Goal: Task Accomplishment & Management: Manage account settings

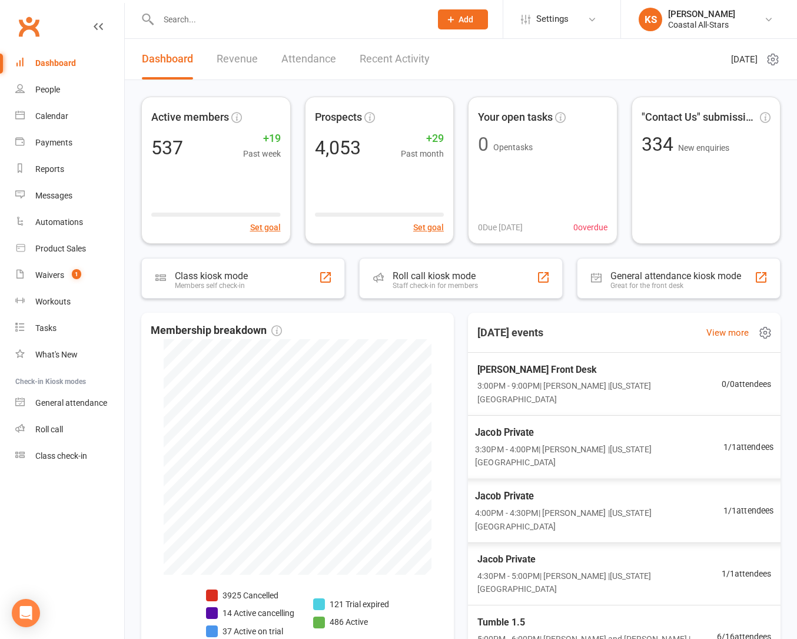
click at [604, 443] on span "3:30PM - 4:00PM | [PERSON_NAME] | [US_STATE][GEOGRAPHIC_DATA]" at bounding box center [599, 456] width 248 height 26
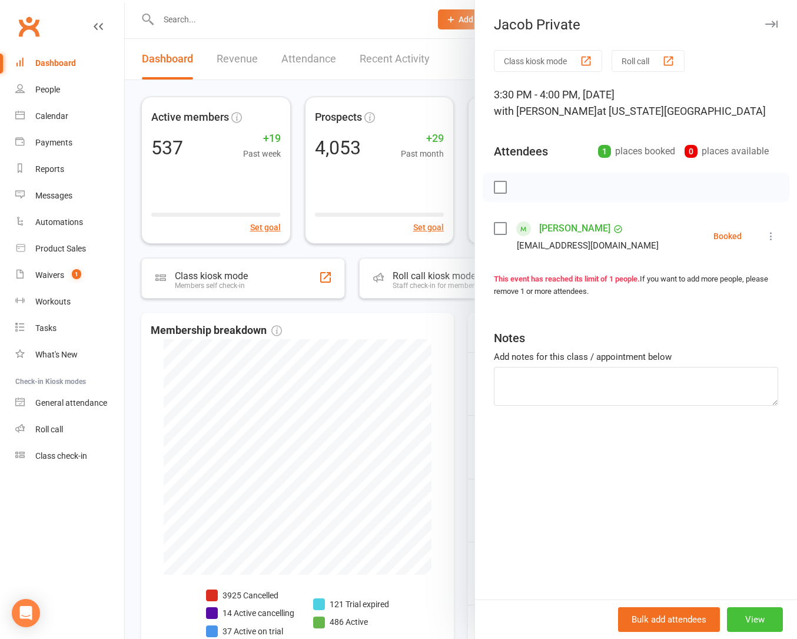
click at [740, 607] on button "View" at bounding box center [755, 619] width 56 height 25
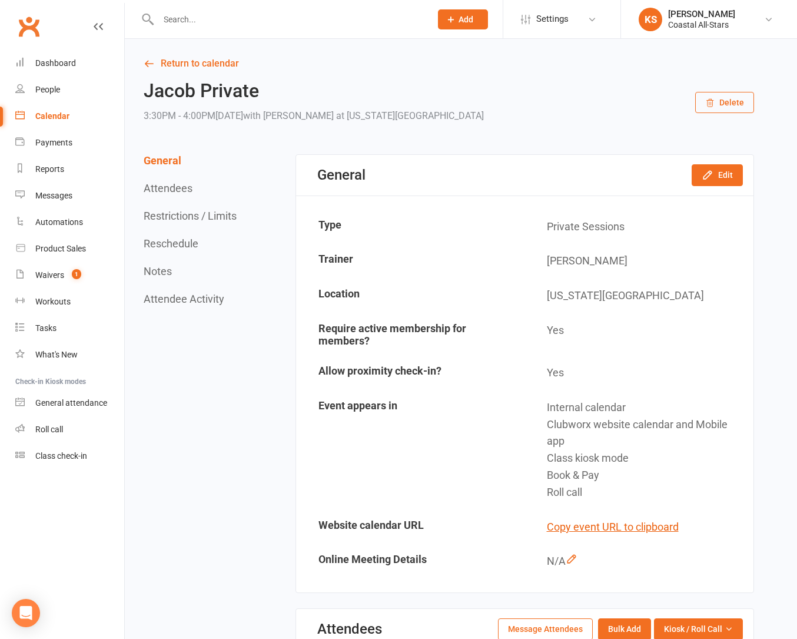
click at [713, 105] on icon "button" at bounding box center [710, 103] width 6 height 8
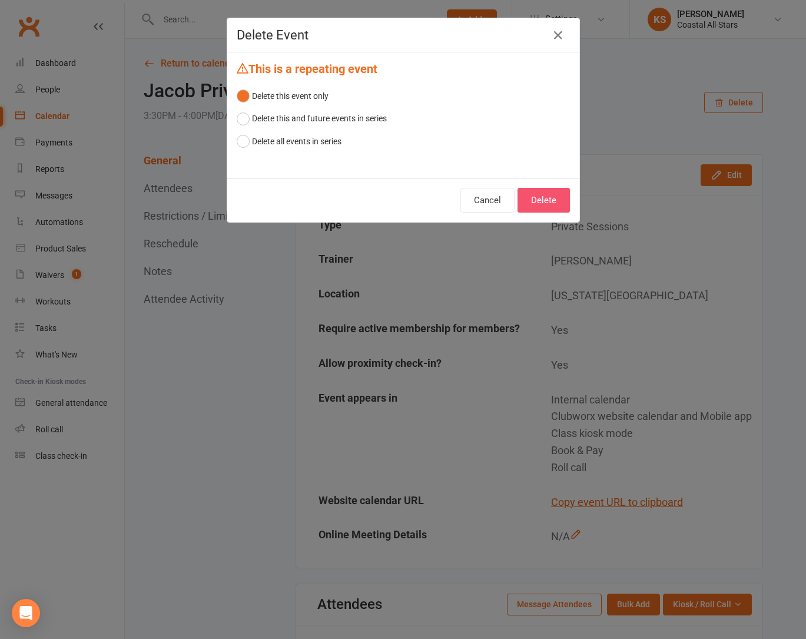
click at [548, 194] on button "Delete" at bounding box center [543, 200] width 52 height 25
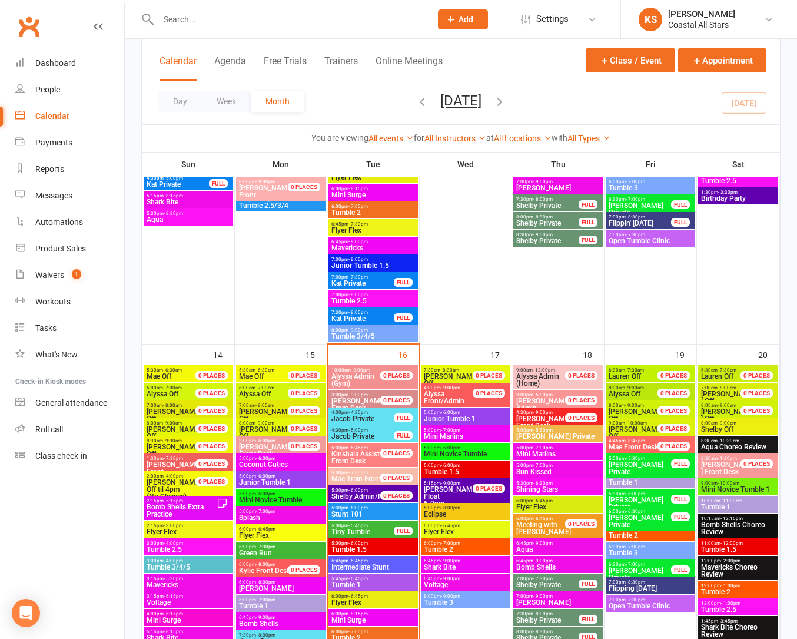
scroll to position [939, 0]
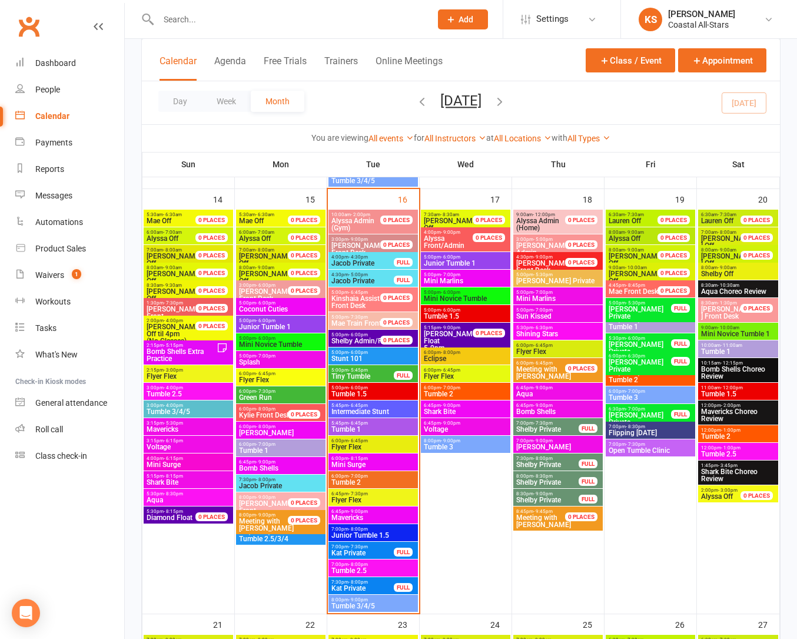
click at [375, 264] on span "Jacob Private" at bounding box center [363, 263] width 64 height 7
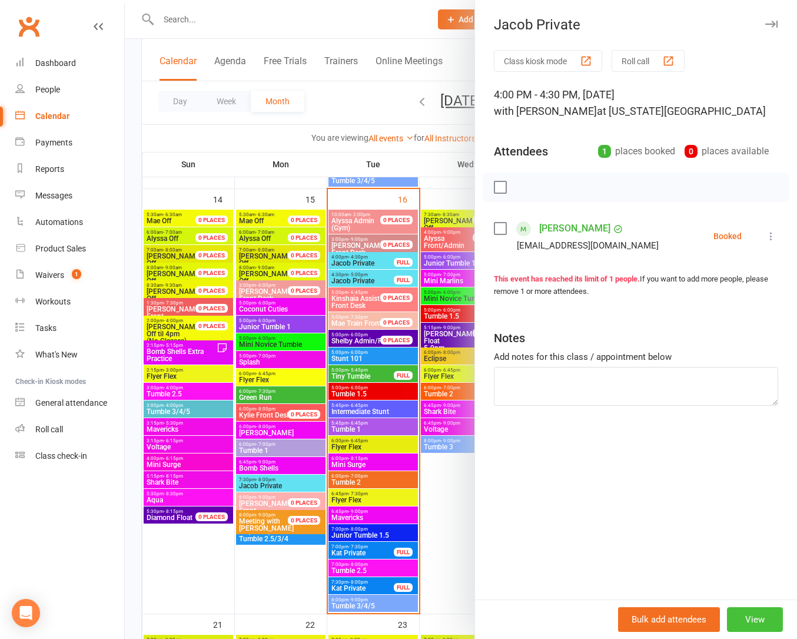
click at [739, 623] on button "View" at bounding box center [755, 619] width 56 height 25
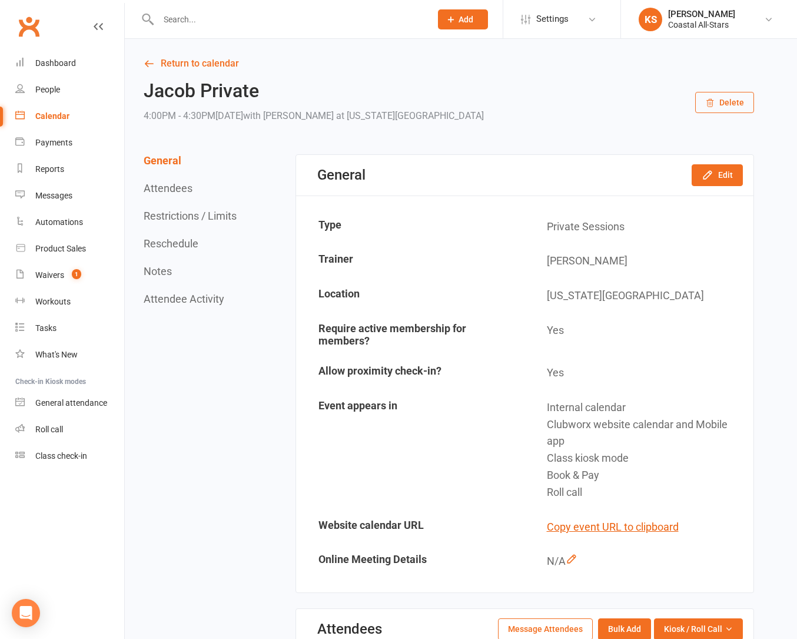
click at [736, 99] on button "Delete" at bounding box center [724, 102] width 59 height 21
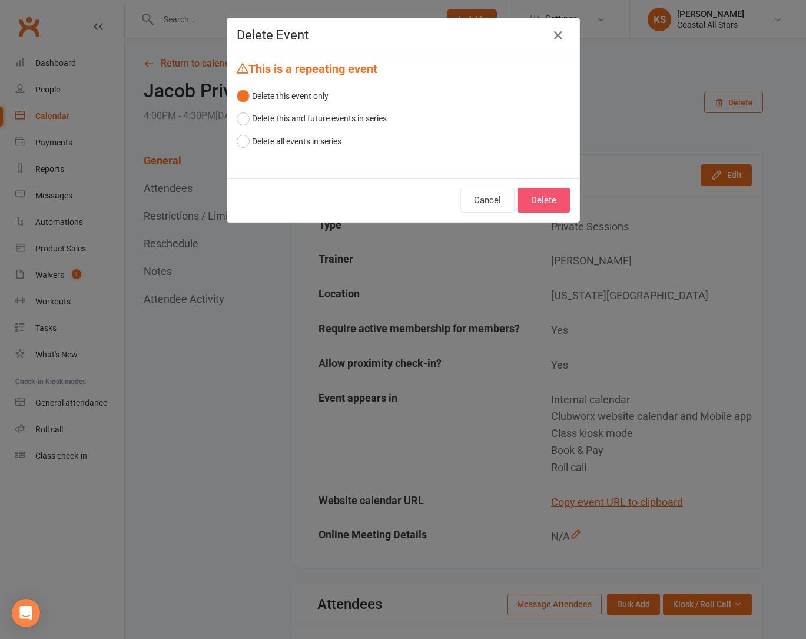
click at [550, 198] on button "Delete" at bounding box center [543, 200] width 52 height 25
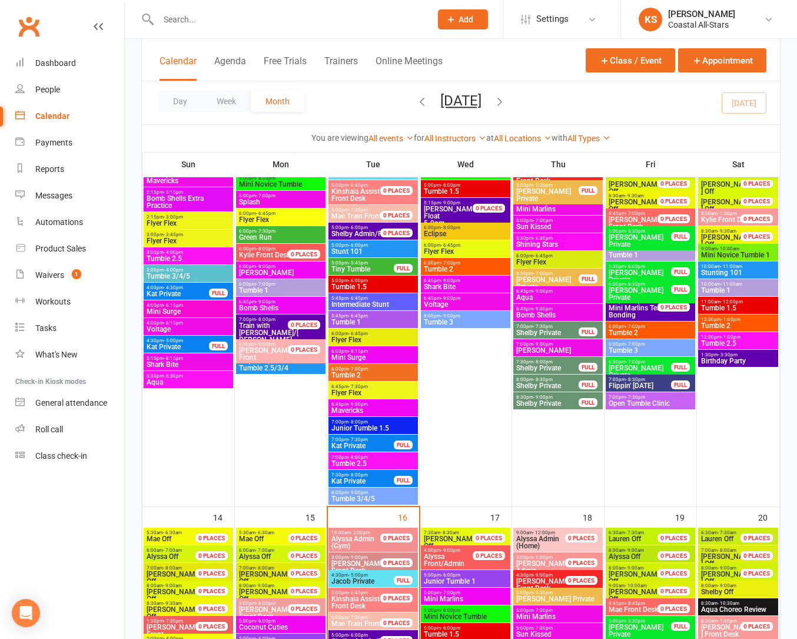
scroll to position [862, 0]
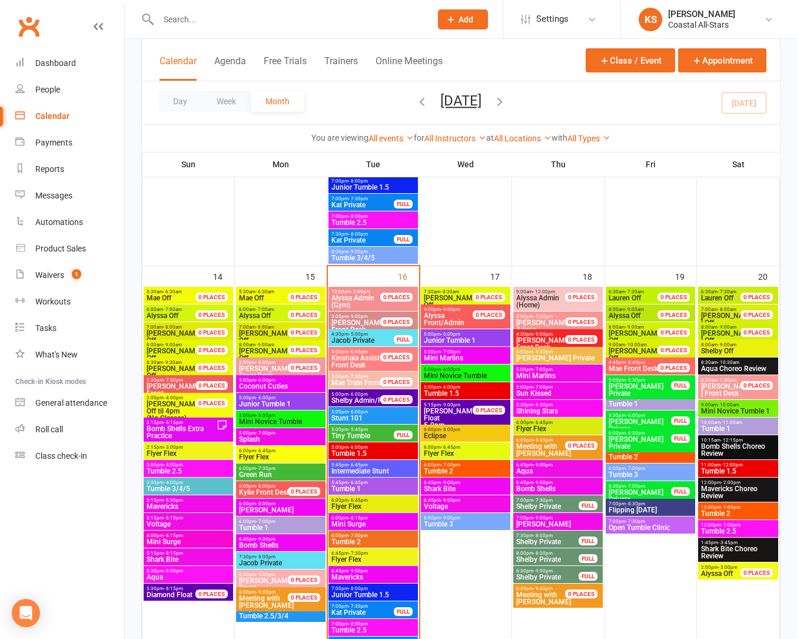
click at [374, 337] on span "Jacob Private" at bounding box center [363, 340] width 64 height 7
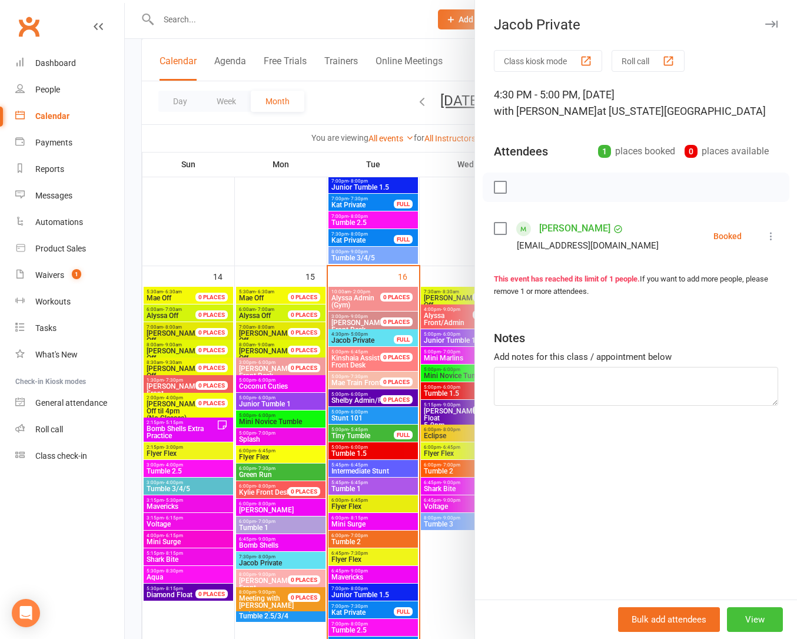
click at [759, 616] on button "View" at bounding box center [755, 619] width 56 height 25
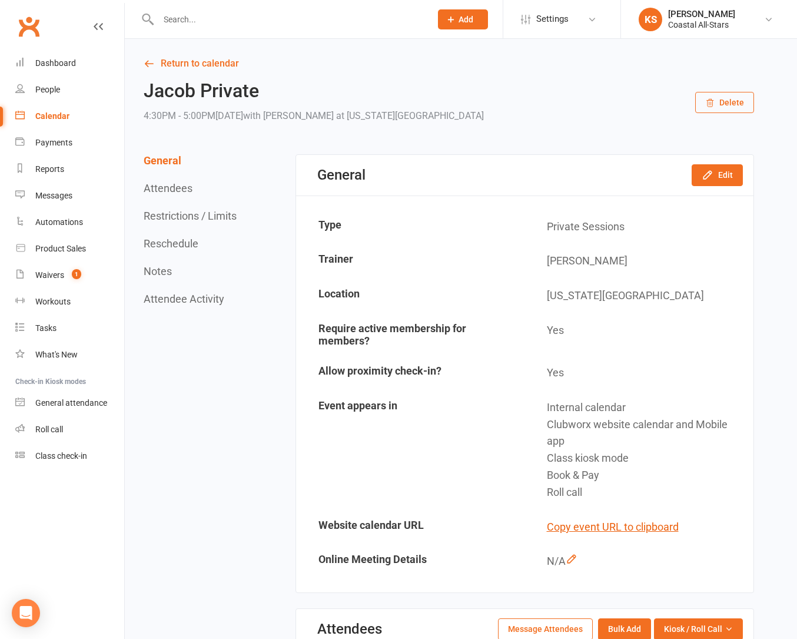
click at [727, 107] on button "Delete" at bounding box center [724, 102] width 59 height 21
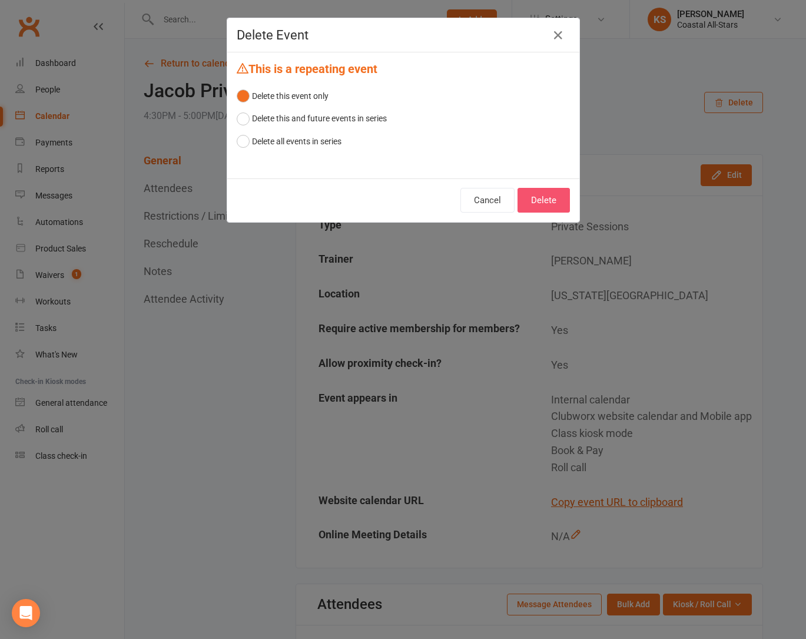
click at [545, 193] on button "Delete" at bounding box center [543, 200] width 52 height 25
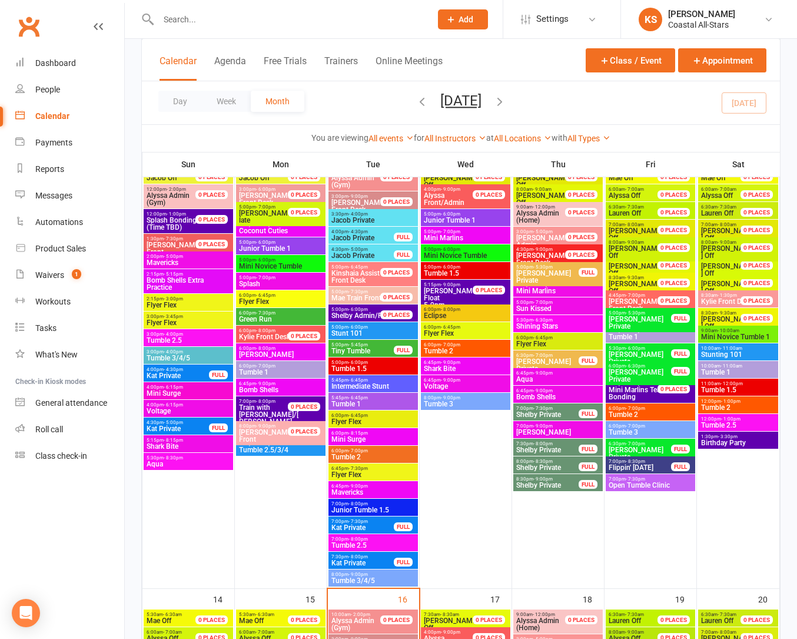
scroll to position [922, 0]
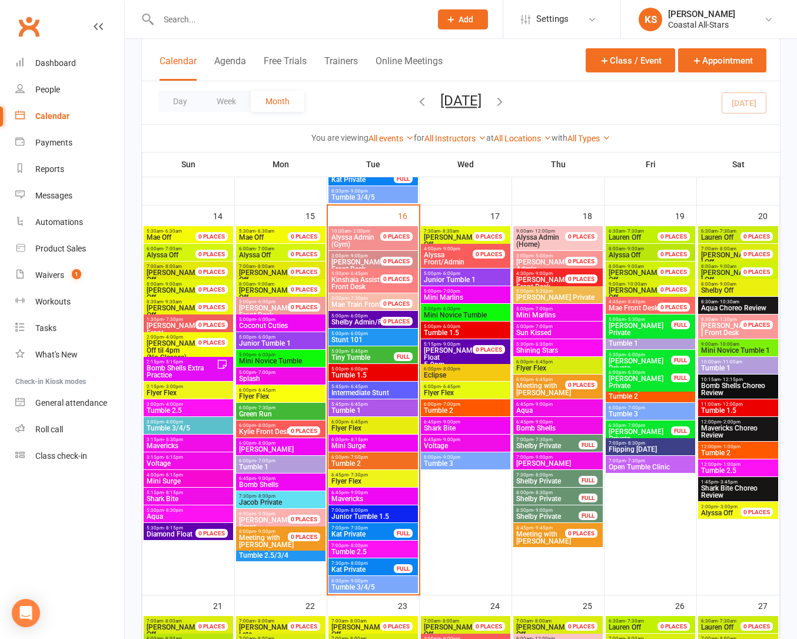
click at [371, 530] on span "Kat Private" at bounding box center [363, 533] width 64 height 7
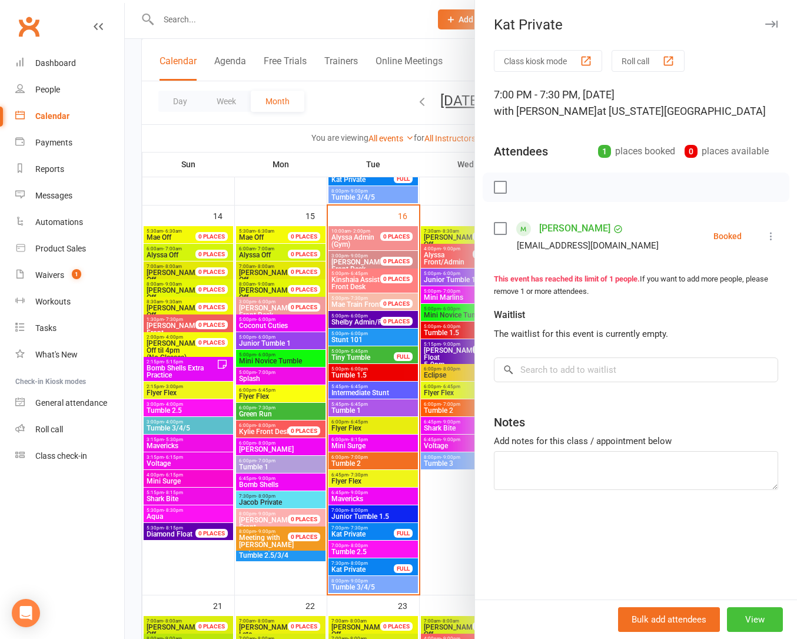
click at [734, 614] on button "View" at bounding box center [755, 619] width 56 height 25
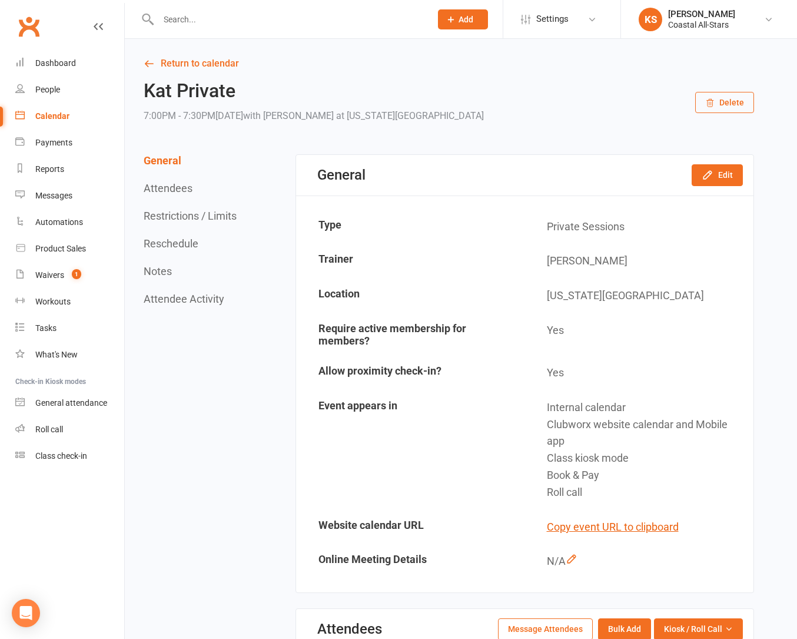
click at [728, 92] on button "Delete" at bounding box center [724, 102] width 59 height 21
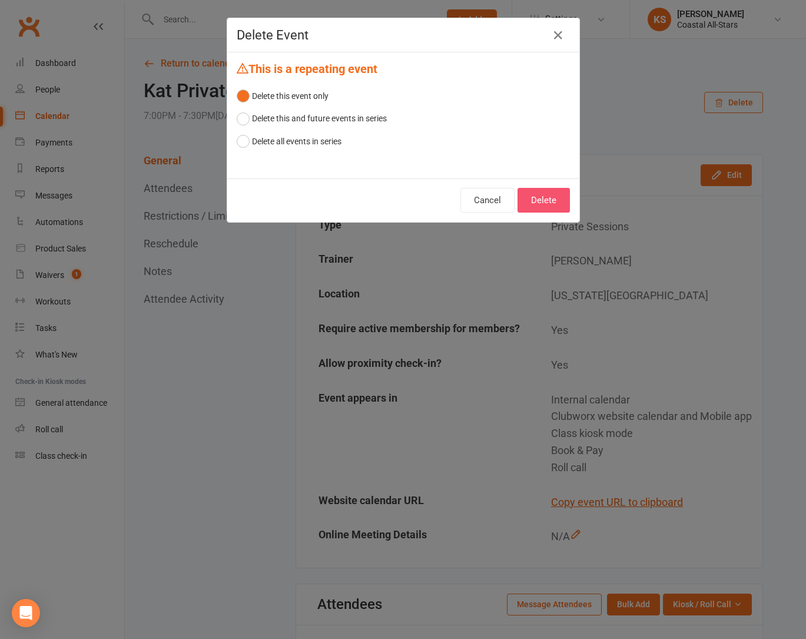
click at [538, 196] on button "Delete" at bounding box center [543, 200] width 52 height 25
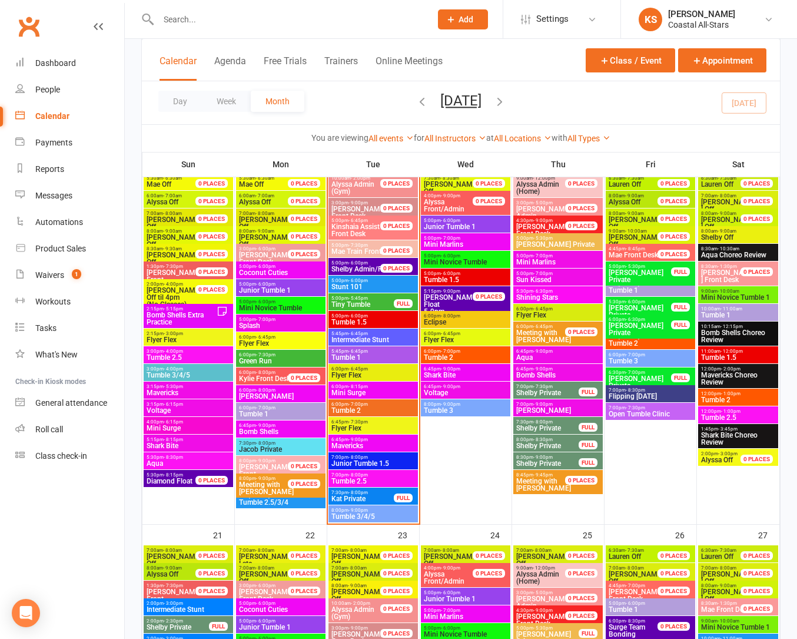
scroll to position [978, 0]
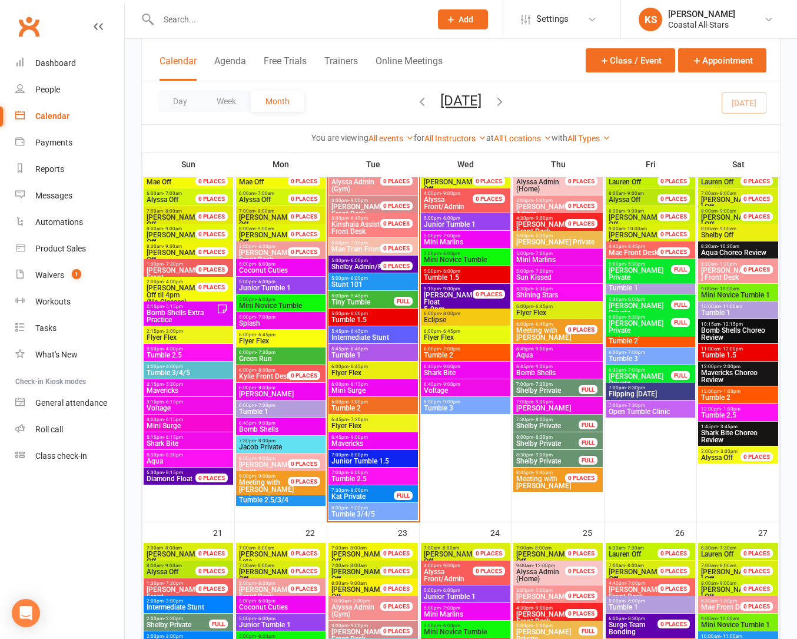
click at [389, 489] on span "7:30pm - 8:00pm" at bounding box center [363, 489] width 64 height 5
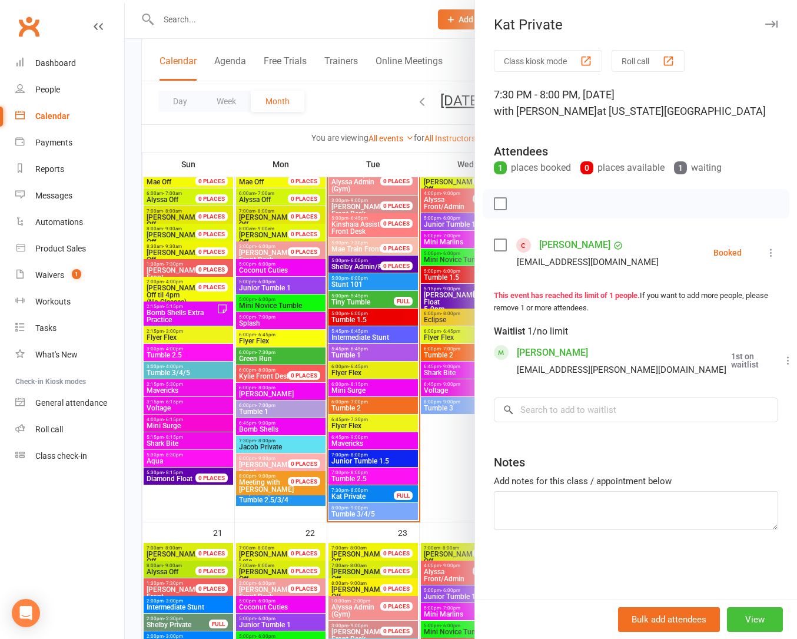
click at [740, 615] on button "View" at bounding box center [755, 619] width 56 height 25
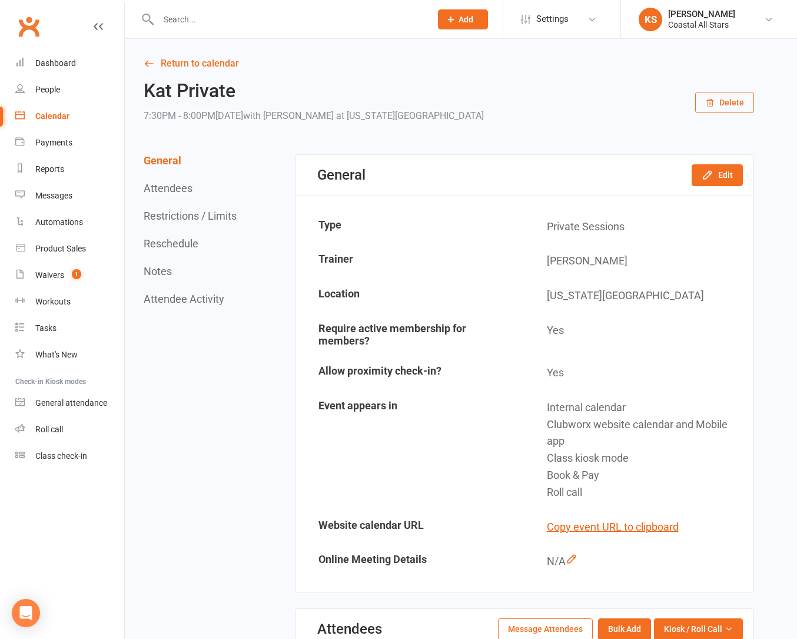
click at [726, 99] on button "Delete" at bounding box center [724, 102] width 59 height 21
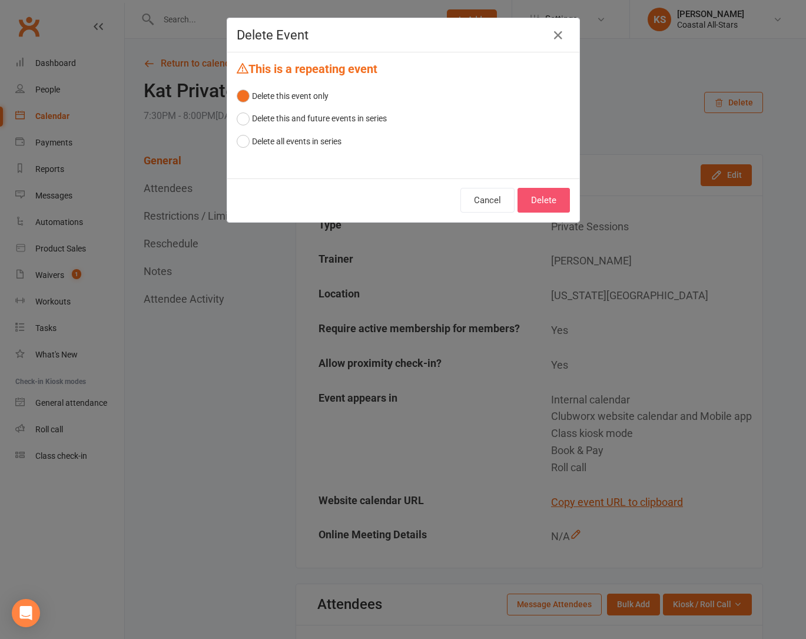
click at [534, 198] on button "Delete" at bounding box center [543, 200] width 52 height 25
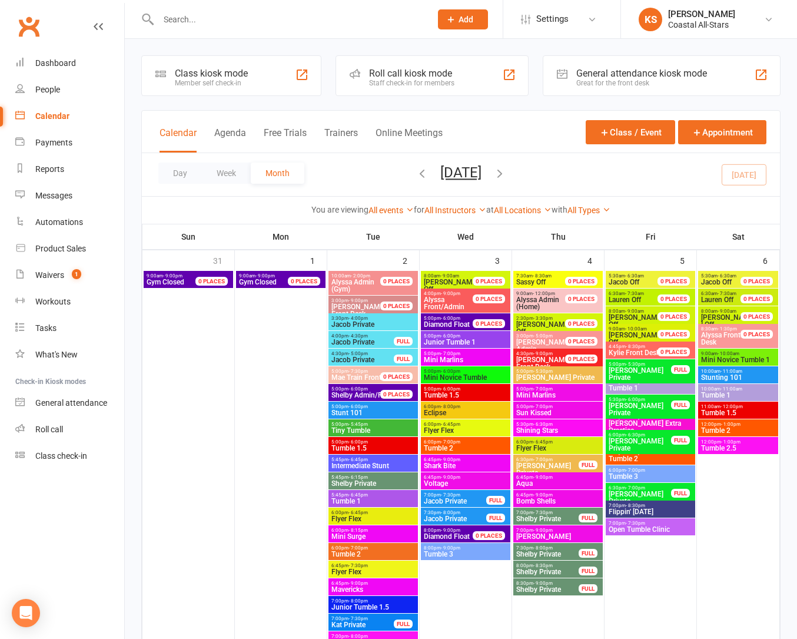
click at [224, 7] on div at bounding box center [281, 19] width 281 height 38
click at [218, 18] on input "text" at bounding box center [289, 19] width 268 height 16
paste input "[EMAIL_ADDRESS][DOMAIN_NAME]"
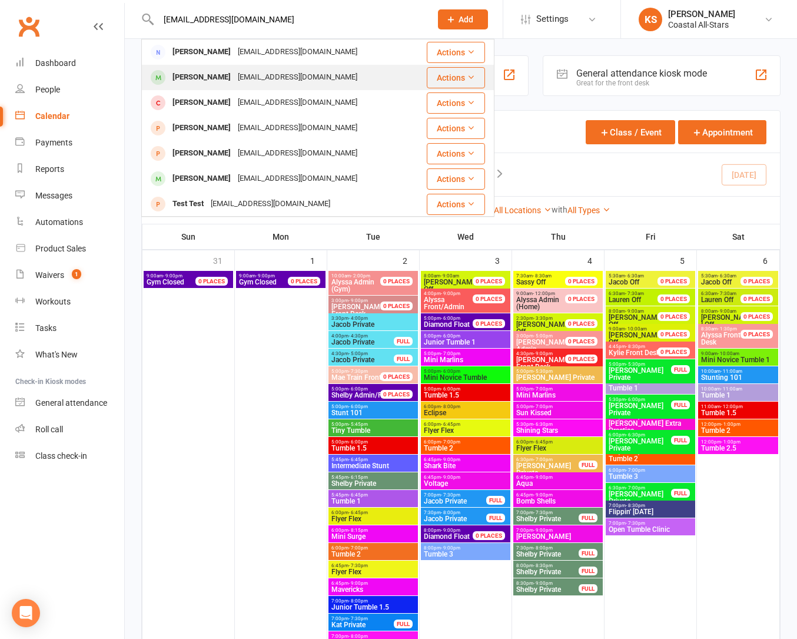
type input "[EMAIL_ADDRESS][DOMAIN_NAME]"
click at [220, 74] on div "[PERSON_NAME]" at bounding box center [201, 77] width 65 height 17
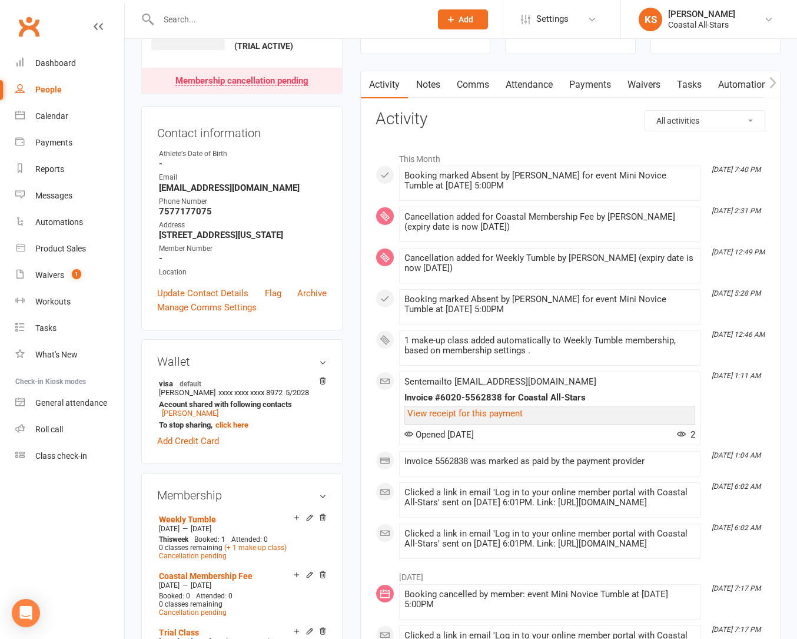
scroll to position [238, 0]
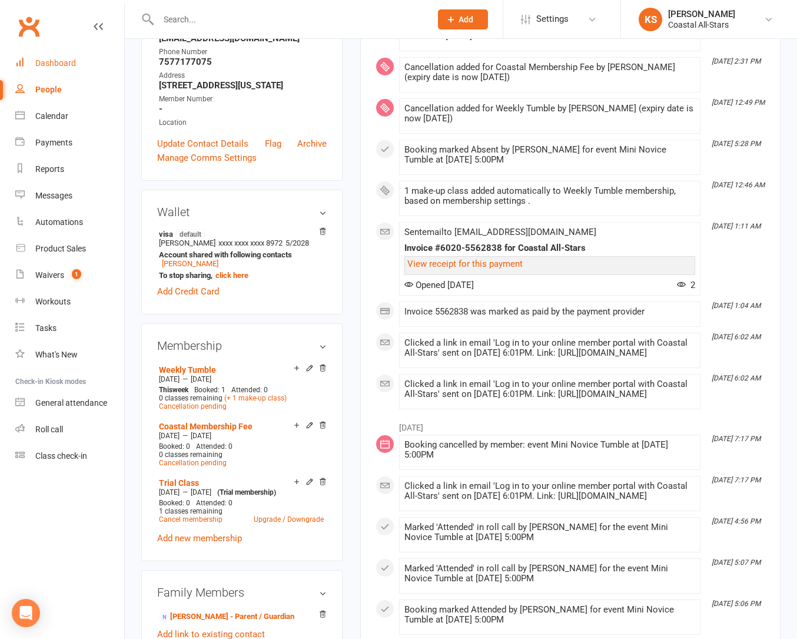
click at [74, 56] on link "Dashboard" at bounding box center [69, 63] width 109 height 26
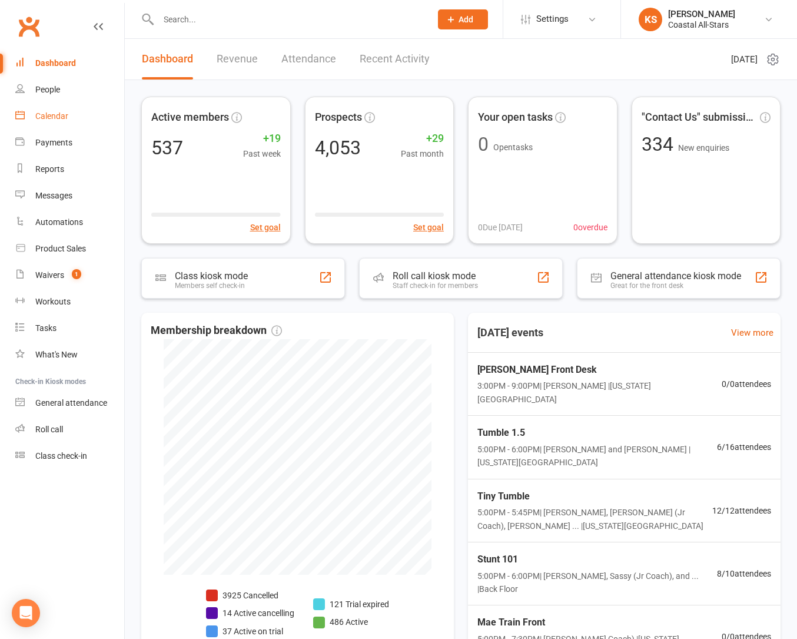
click at [45, 109] on link "Calendar" at bounding box center [69, 116] width 109 height 26
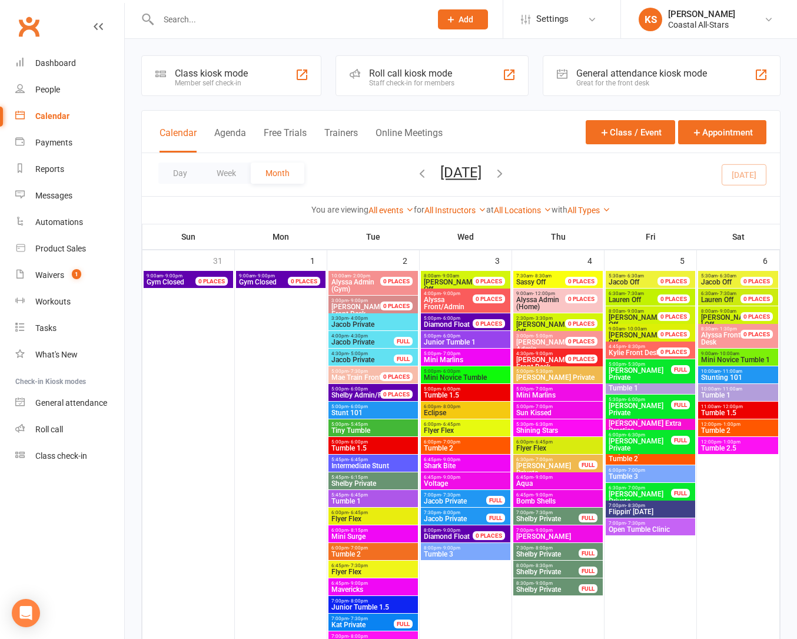
click at [178, 13] on input "text" at bounding box center [289, 19] width 268 height 16
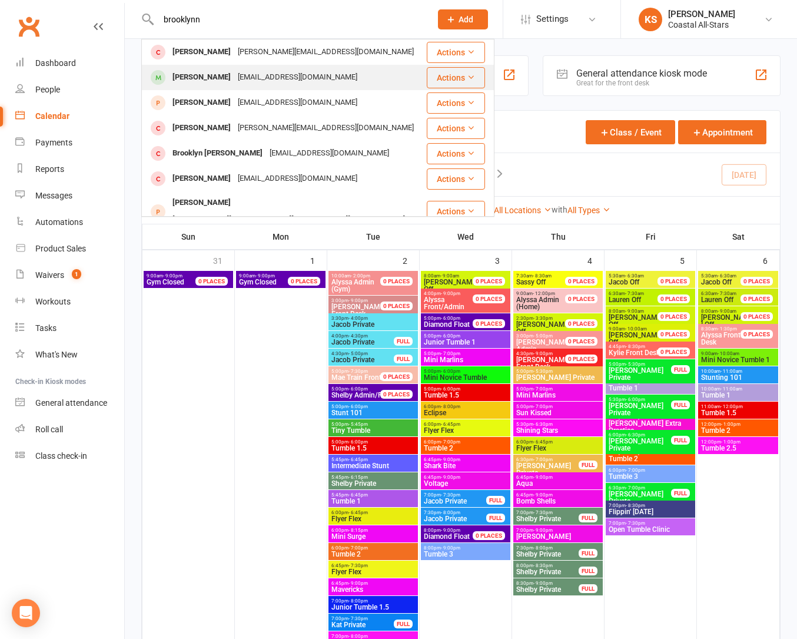
type input "brooklynn"
click at [200, 82] on div "[PERSON_NAME]" at bounding box center [201, 77] width 65 height 17
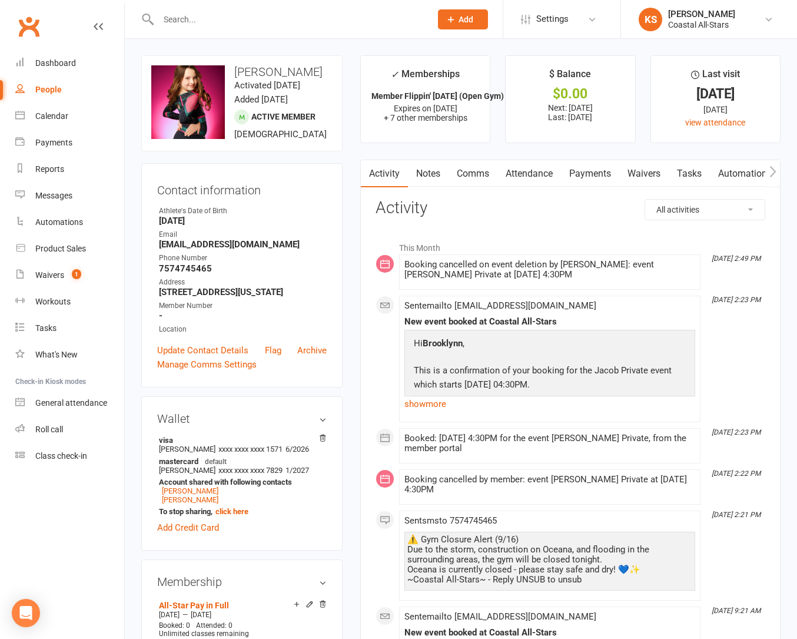
click at [488, 444] on div "Booked: [DATE] 4:30PM for the event [PERSON_NAME] Private, from the member port…" at bounding box center [549, 443] width 291 height 20
click at [516, 491] on div "Booking cancelled by member: event [PERSON_NAME] Private at [DATE] 4:30PM" at bounding box center [549, 484] width 291 height 20
click at [40, 119] on div "Calendar" at bounding box center [51, 115] width 33 height 9
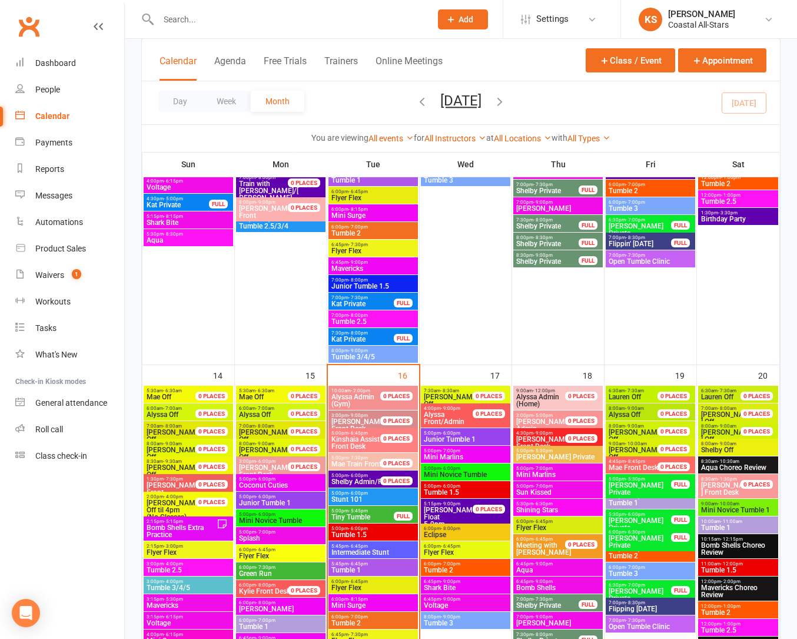
scroll to position [905, 0]
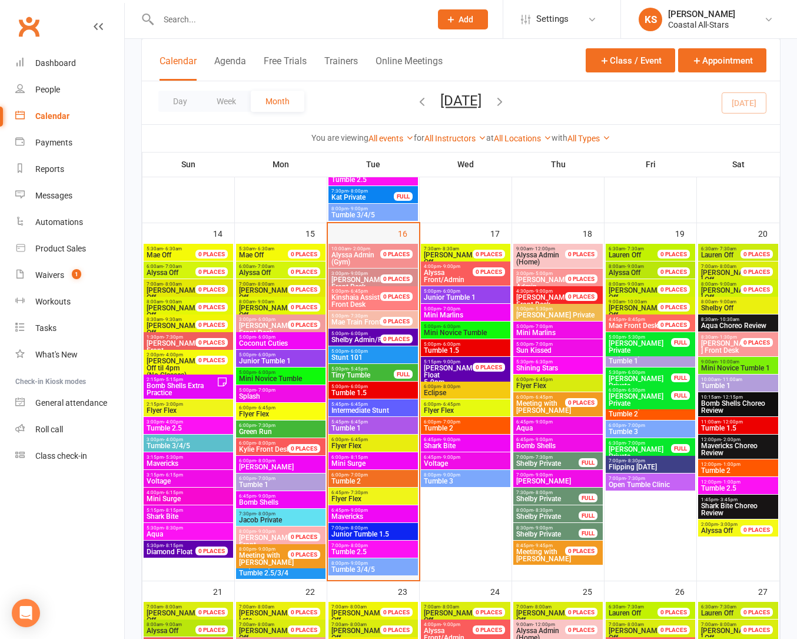
click at [368, 239] on div "16" at bounding box center [373, 401] width 91 height 357
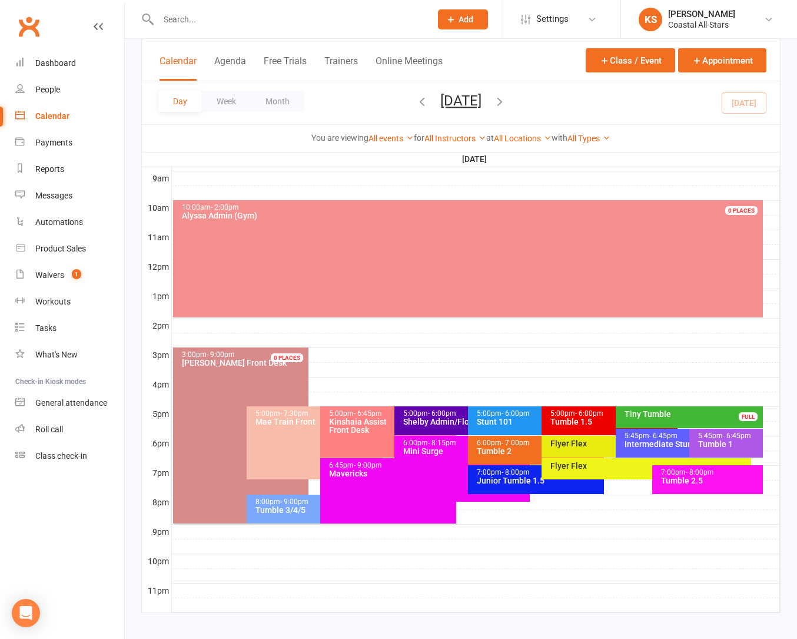
scroll to position [341, 0]
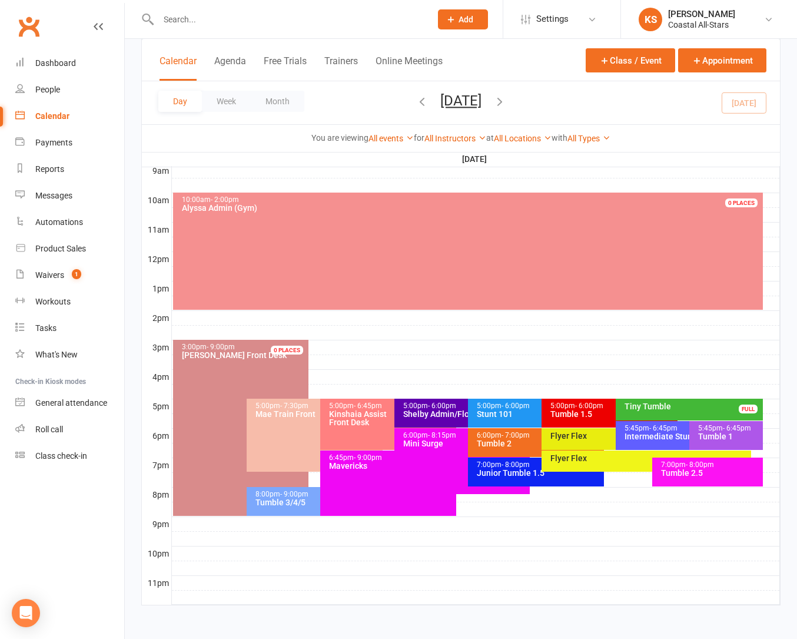
click at [509, 367] on div at bounding box center [476, 362] width 608 height 14
click at [443, 370] on div at bounding box center [476, 377] width 608 height 14
click at [395, 365] on div at bounding box center [476, 362] width 608 height 14
click at [180, 28] on div at bounding box center [281, 19] width 281 height 38
click at [180, 22] on input "text" at bounding box center [289, 19] width 268 height 16
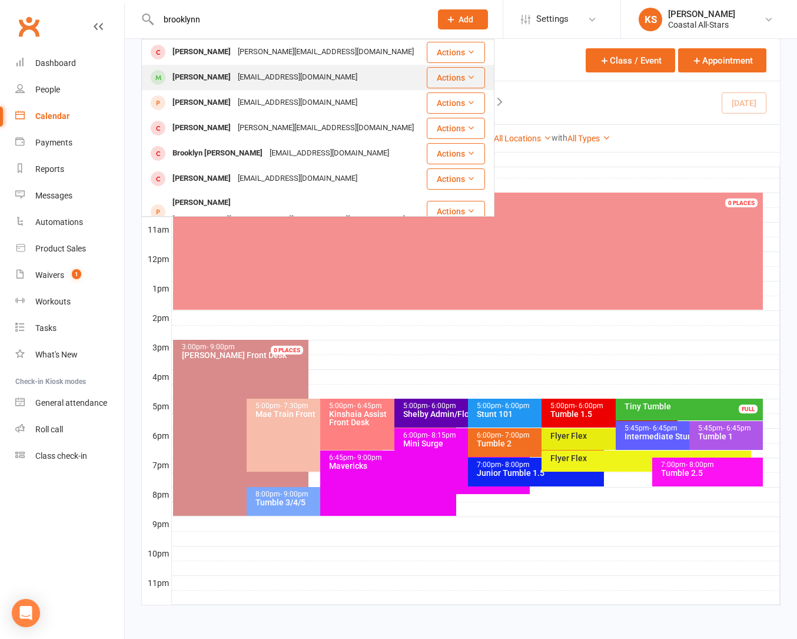
type input "brooklynn"
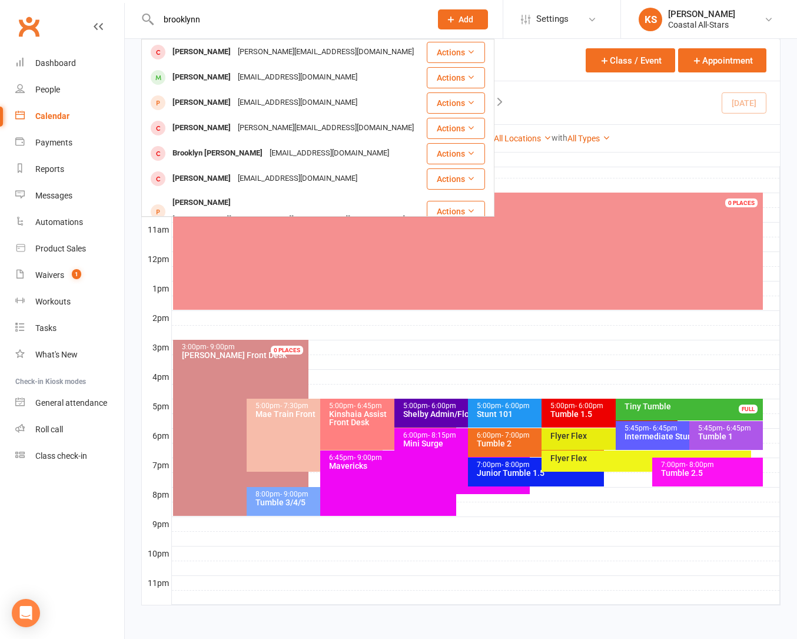
click at [202, 71] on div "[PERSON_NAME]" at bounding box center [201, 77] width 65 height 17
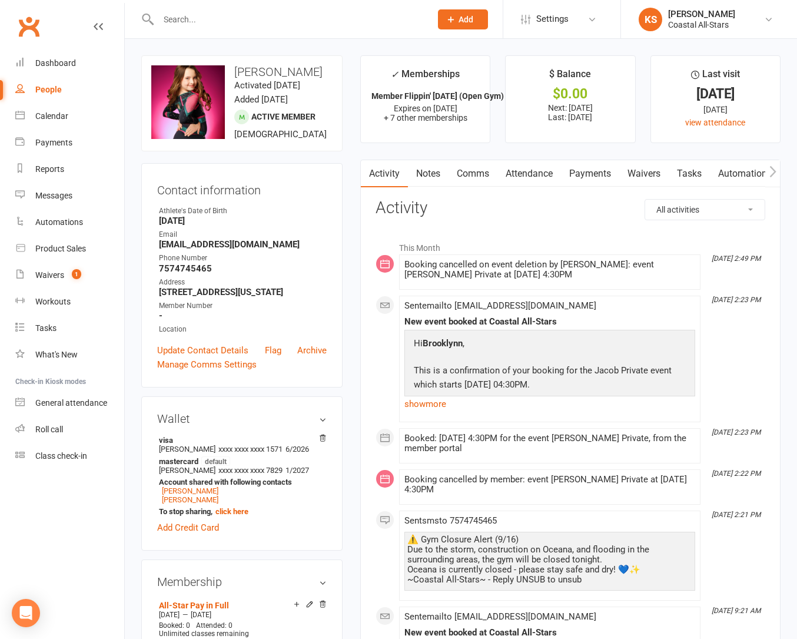
click at [526, 178] on link "Attendance" at bounding box center [529, 173] width 64 height 27
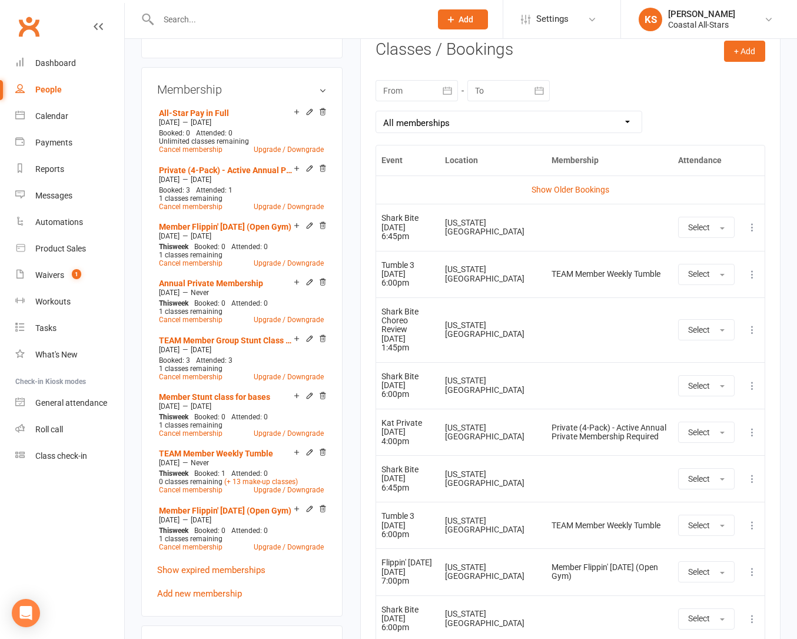
scroll to position [433, 0]
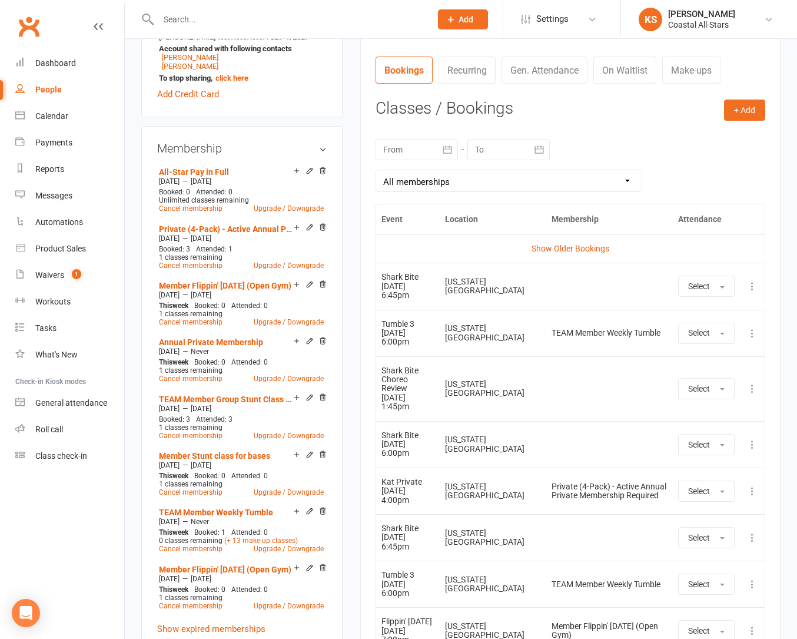
click at [537, 184] on select "All memberships From other Members All-Star Pay in Full Private (4-Pack) - Acti…" at bounding box center [508, 180] width 265 height 21
select select "2"
click at [376, 170] on select "All memberships From other Members All-Star Pay in Full Private (4-Pack) - Acti…" at bounding box center [508, 180] width 265 height 21
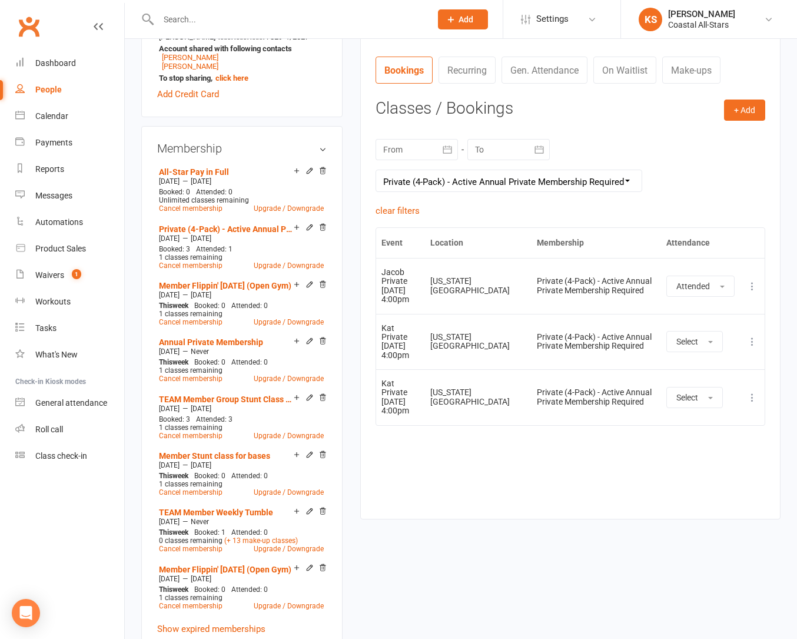
click at [520, 456] on div "Event Location Membership Attendance Show Older Bookings [PERSON_NAME] Private …" at bounding box center [571, 364] width 390 height 274
click at [437, 210] on div "clear filters" at bounding box center [571, 211] width 390 height 14
click at [92, 530] on nav "Clubworx Dashboard People Calendar Payments Reports Messages Automations Produc…" at bounding box center [62, 322] width 125 height 639
click at [244, 26] on input "text" at bounding box center [289, 19] width 268 height 16
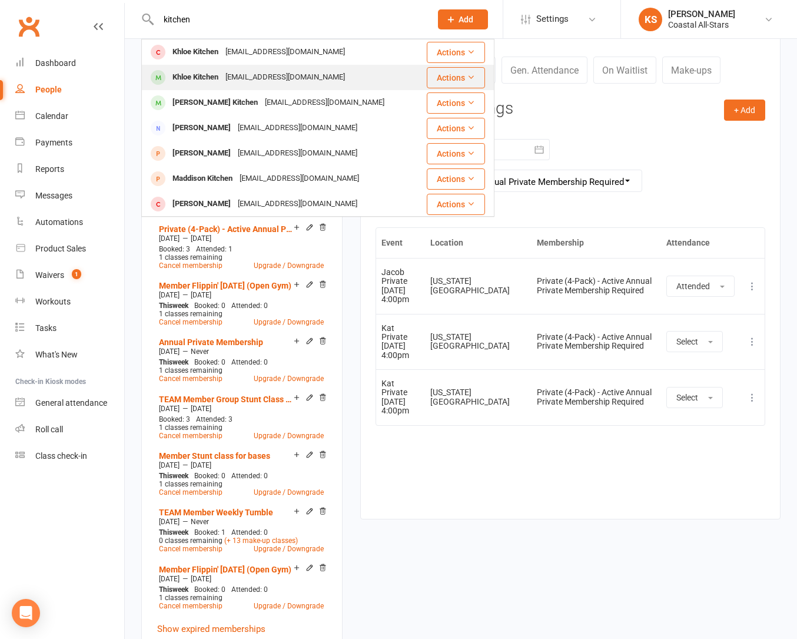
type input "kitchen"
click at [234, 71] on div "[EMAIL_ADDRESS][DOMAIN_NAME]" at bounding box center [285, 77] width 127 height 17
